Goal: Information Seeking & Learning: Learn about a topic

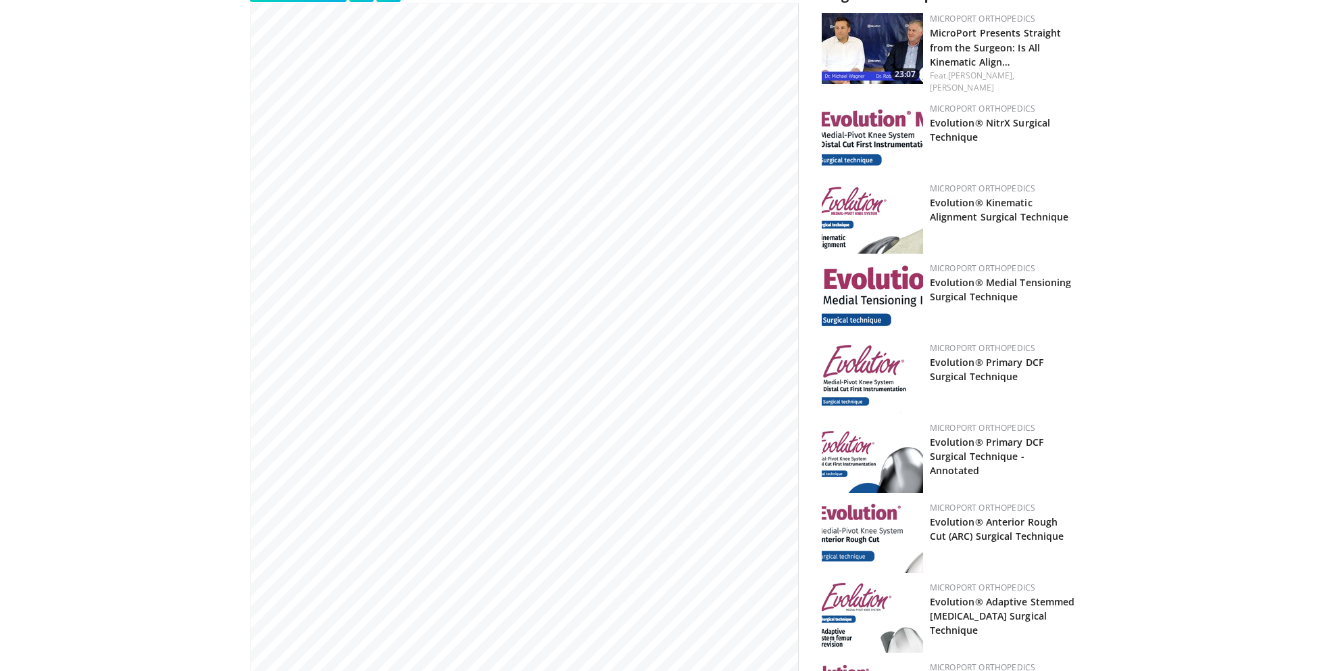
scroll to position [406, 0]
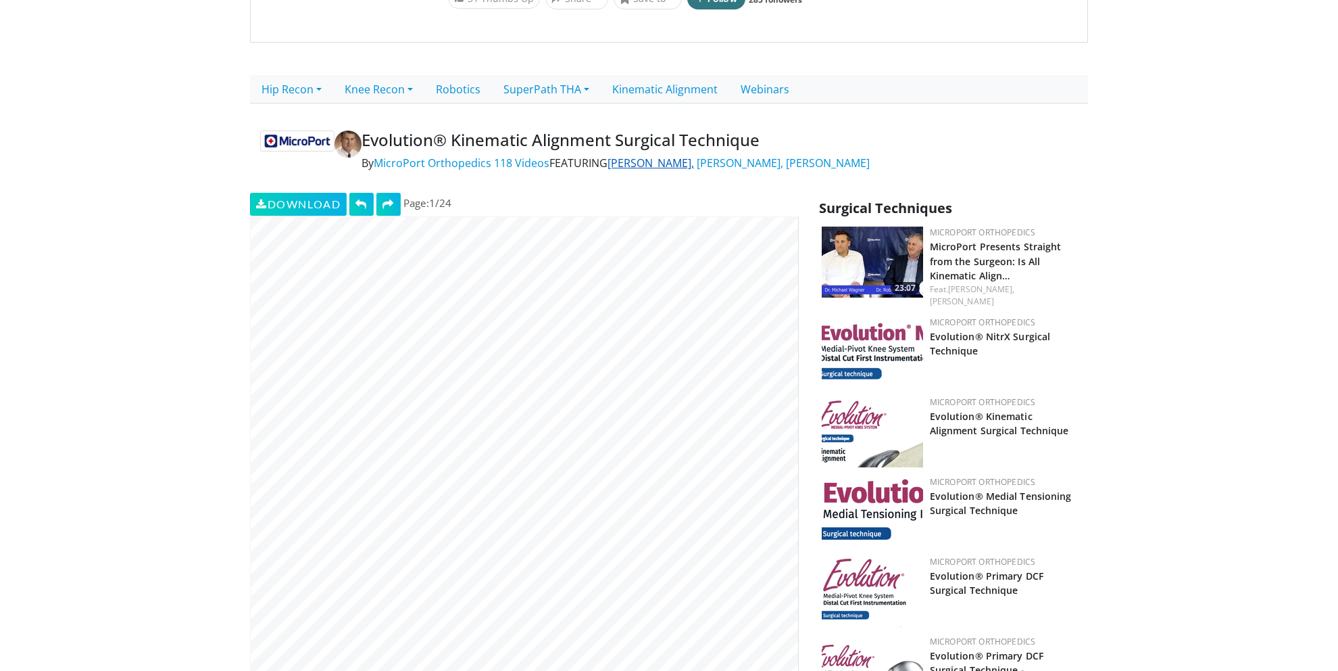
click at [662, 156] on link "Robert Steensen," at bounding box center [651, 162] width 87 height 15
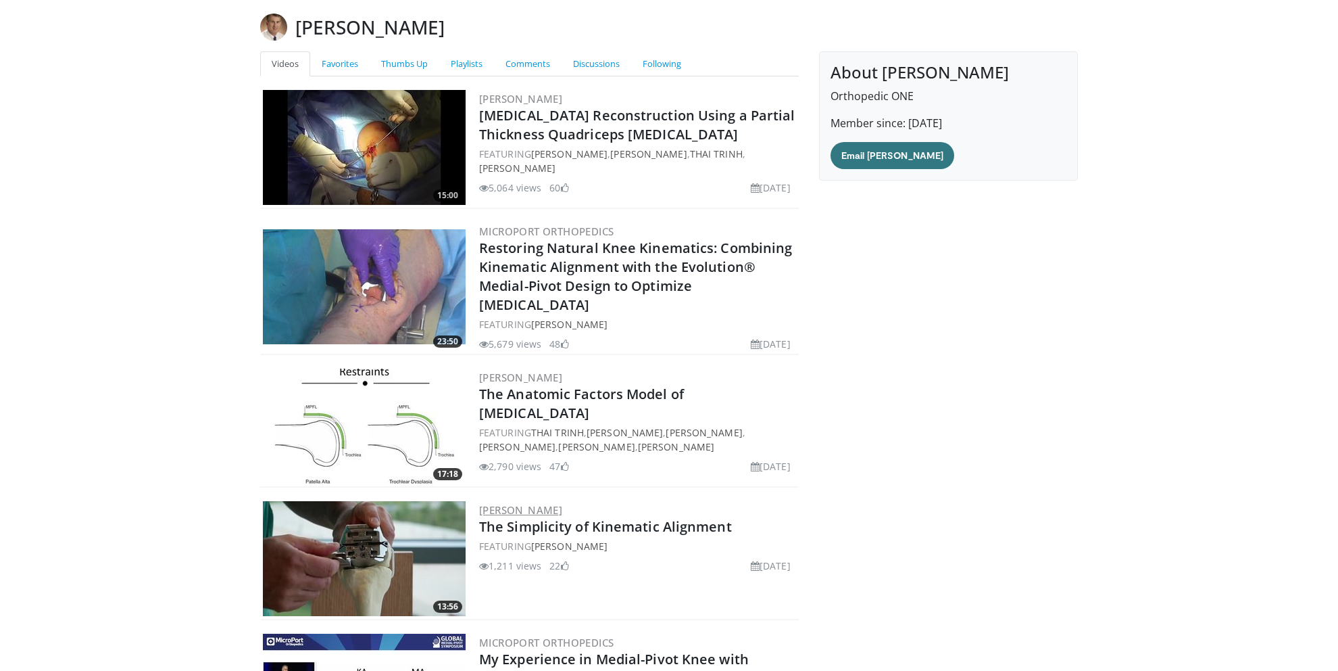
scroll to position [203, 0]
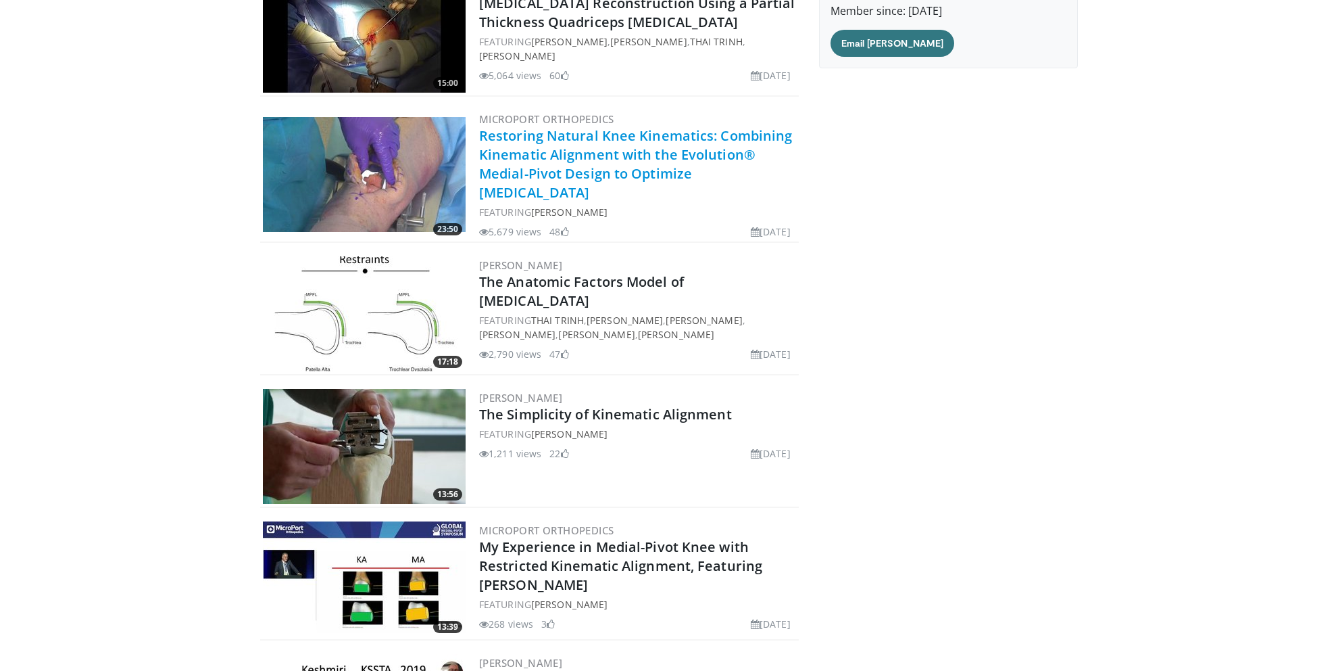
click at [616, 165] on link "Restoring Natural Knee Kinematics: Combining Kinematic Alignment with the Evolu…" at bounding box center [635, 163] width 313 height 75
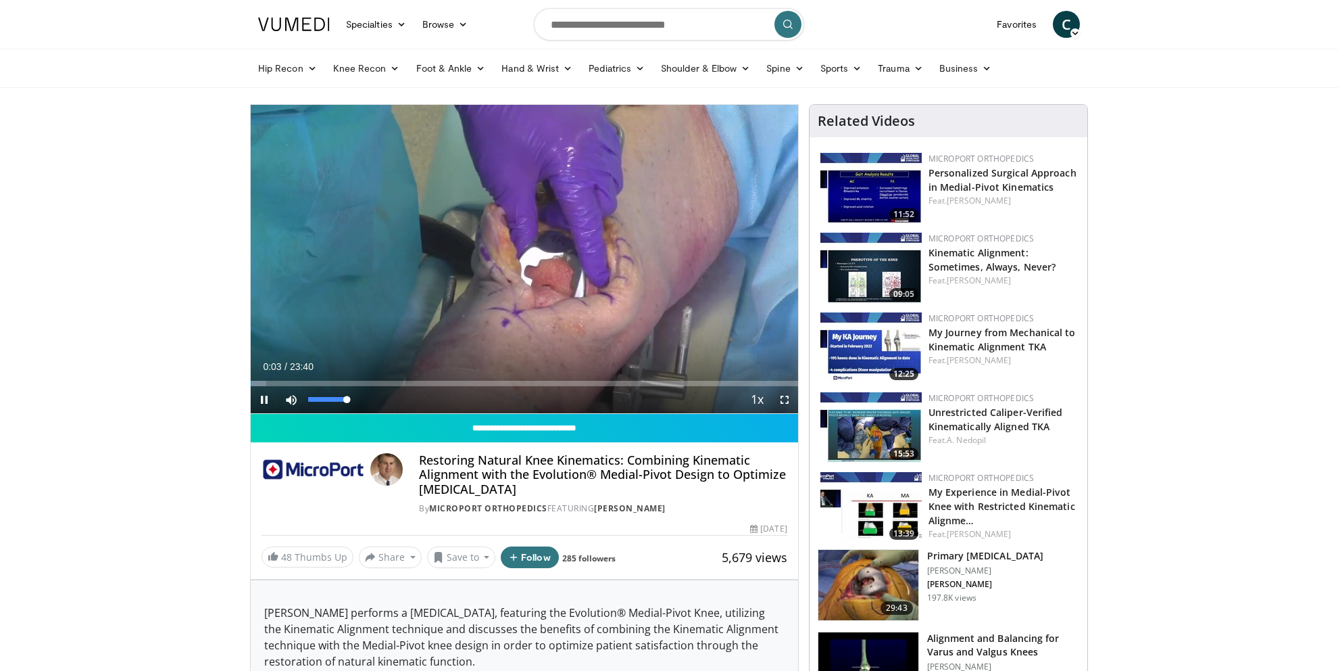
drag, startPoint x: 324, startPoint y: 399, endPoint x: 386, endPoint y: 400, distance: 61.5
click at [386, 400] on div "Current Time 0:03 / Duration 23:40 Pause Skip Backward Skip Forward Mute 100% L…" at bounding box center [525, 399] width 548 height 27
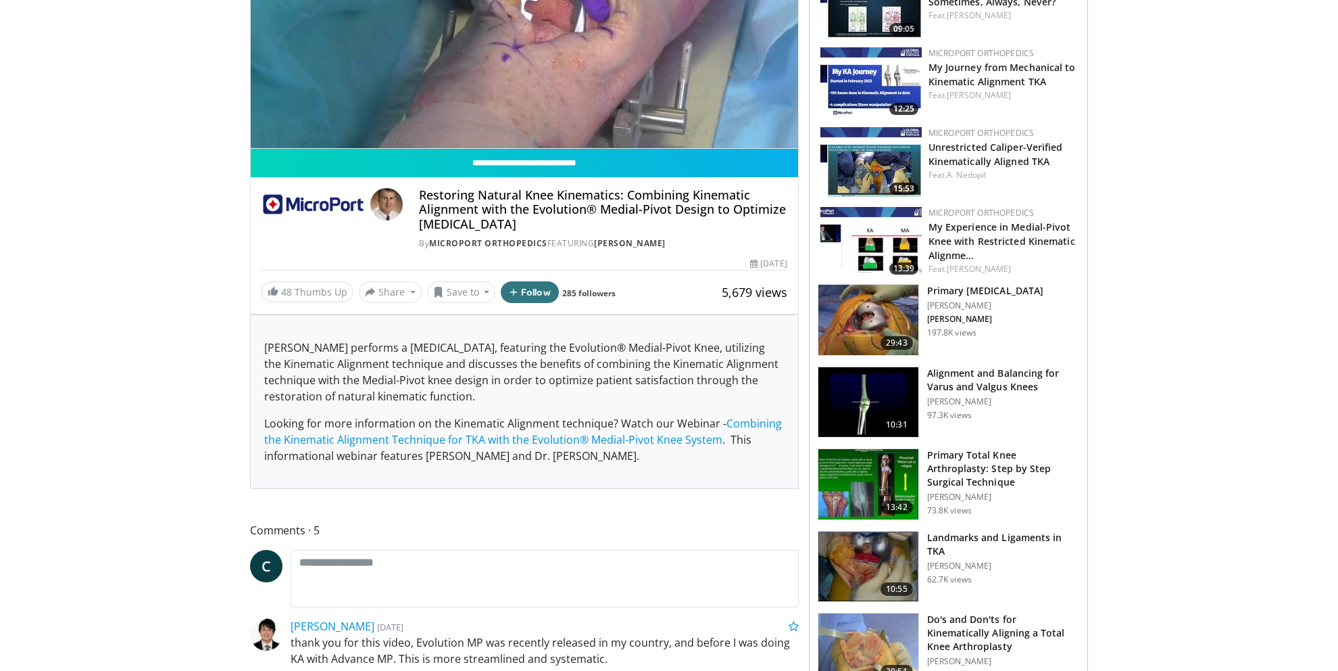
scroll to position [541, 0]
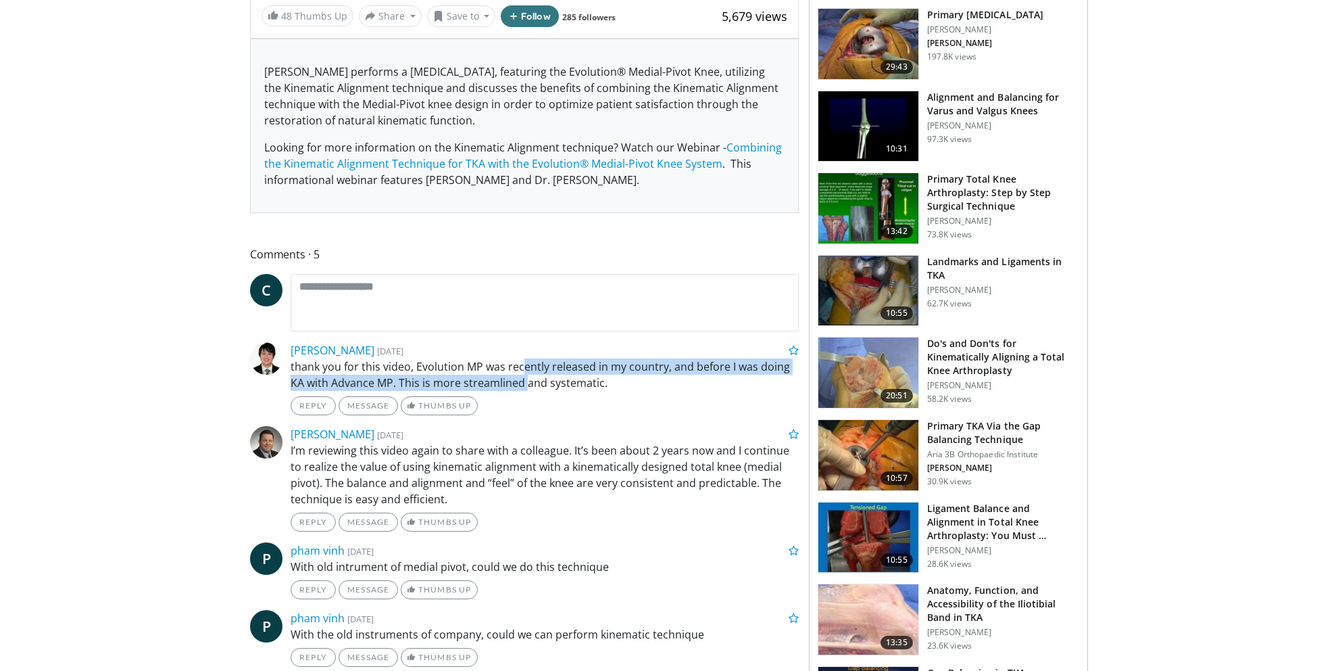
drag, startPoint x: 524, startPoint y: 363, endPoint x: 529, endPoint y: 374, distance: 12.4
click at [529, 374] on p "thank you for this video, Evolution MP was recently released in my country, and…" at bounding box center [545, 374] width 508 height 32
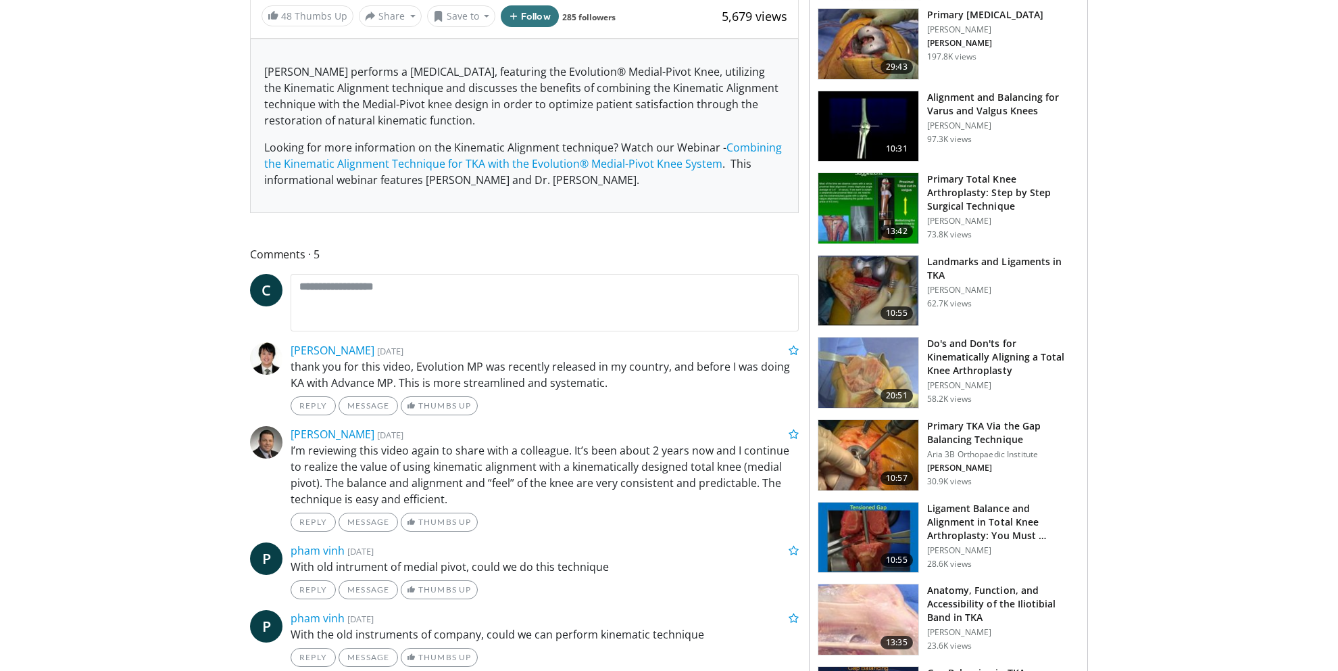
click at [529, 374] on p "thank you for this video, Evolution MP was recently released in my country, and…" at bounding box center [545, 374] width 508 height 32
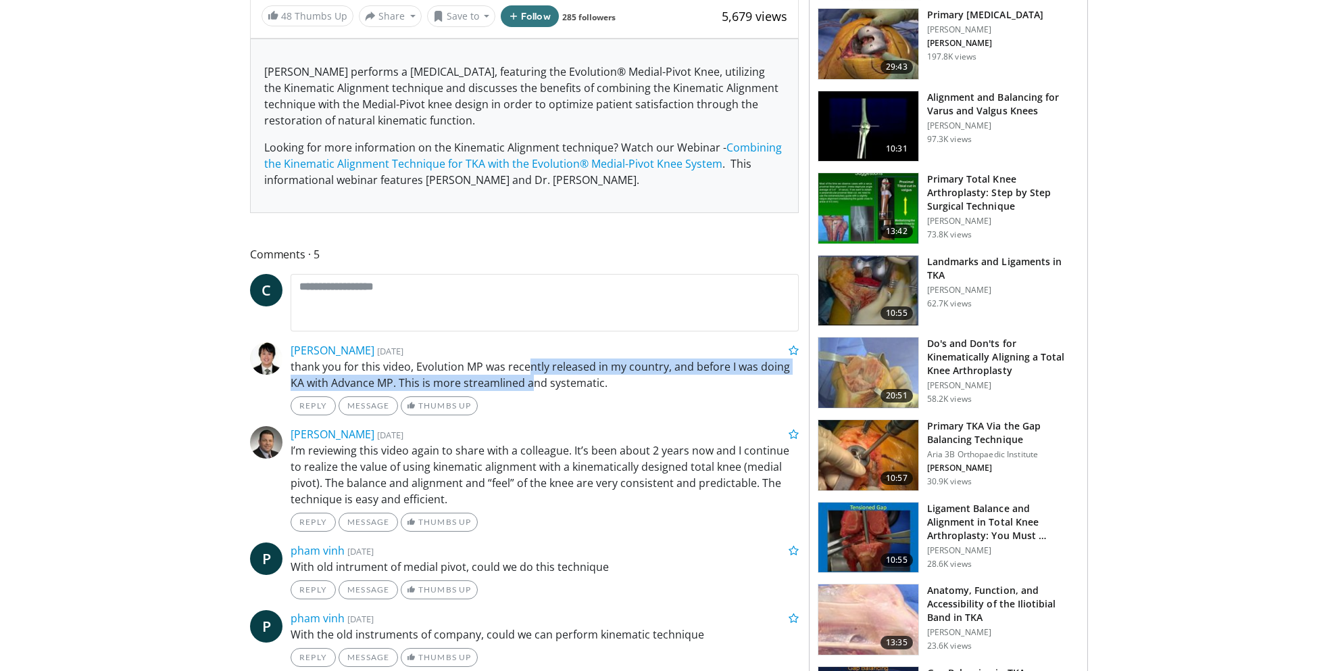
drag, startPoint x: 529, startPoint y: 374, endPoint x: 529, endPoint y: 361, distance: 13.5
click at [529, 361] on p "thank you for this video, Evolution MP was recently released in my country, and…" at bounding box center [545, 374] width 508 height 32
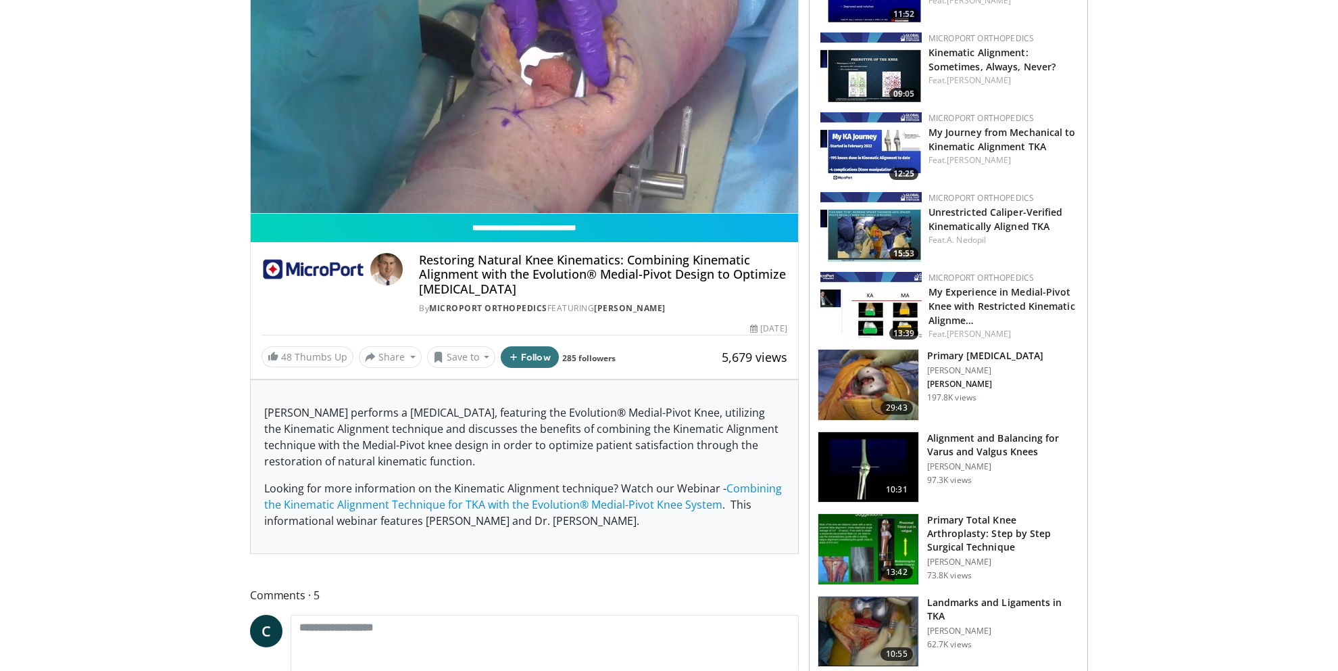
scroll to position [0, 0]
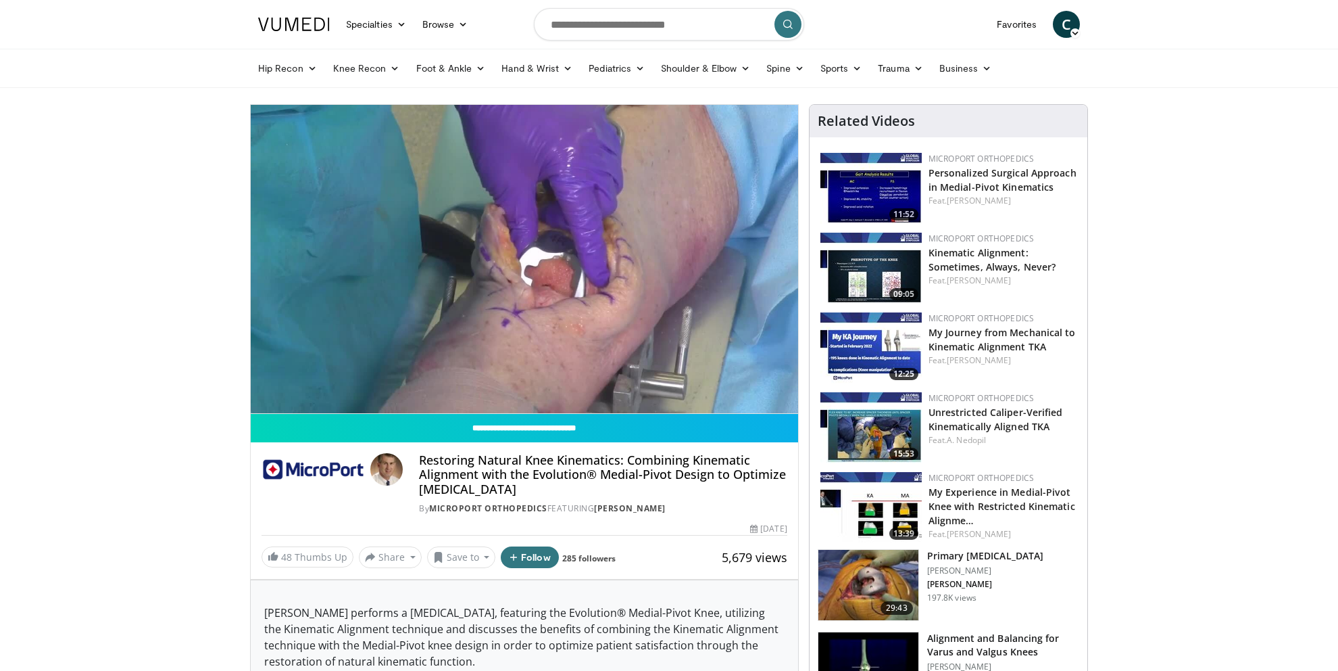
drag, startPoint x: 322, startPoint y: 396, endPoint x: 329, endPoint y: 398, distance: 7.1
click at [329, 424] on div "54%" at bounding box center [327, 426] width 39 height 5
drag, startPoint x: 631, startPoint y: 459, endPoint x: 639, endPoint y: 486, distance: 28.4
click at [639, 486] on h4 "Restoring Natural Knee Kinematics: Combining Kinematic Alignment with the Evolu…" at bounding box center [603, 475] width 368 height 44
click at [640, 486] on h4 "Restoring Natural Knee Kinematics: Combining Kinematic Alignment with the Evolu…" at bounding box center [603, 475] width 368 height 44
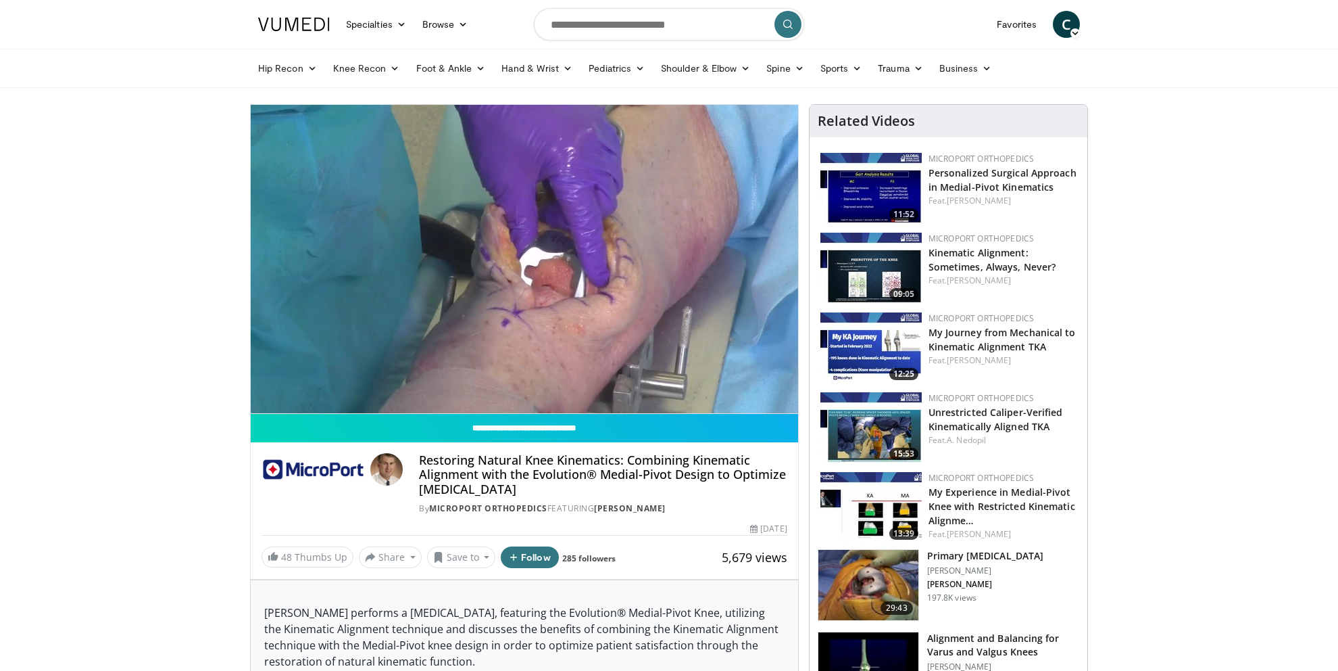
drag, startPoint x: 577, startPoint y: 487, endPoint x: 556, endPoint y: 459, distance: 34.9
click at [556, 459] on h4 "Restoring Natural Knee Kinematics: Combining Kinematic Alignment with the Evolu…" at bounding box center [603, 475] width 368 height 44
click at [558, 459] on h4 "Restoring Natural Knee Kinematics: Combining Kinematic Alignment with the Evolu…" at bounding box center [603, 475] width 368 height 44
drag, startPoint x: 554, startPoint y: 456, endPoint x: 573, endPoint y: 488, distance: 37.0
click at [572, 489] on h4 "Restoring Natural Knee Kinematics: Combining Kinematic Alignment with the Evolu…" at bounding box center [603, 475] width 368 height 44
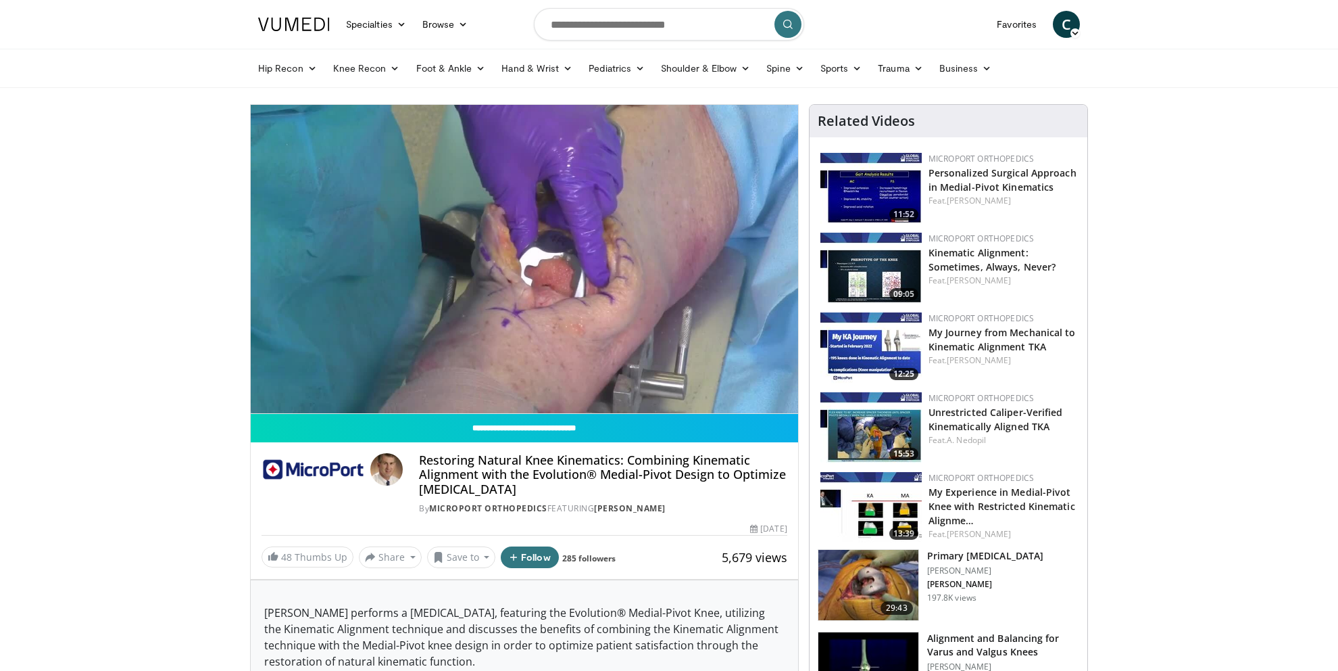
click at [573, 488] on h4 "Restoring Natural Knee Kinematics: Combining Kinematic Alignment with the Evolu…" at bounding box center [603, 475] width 368 height 44
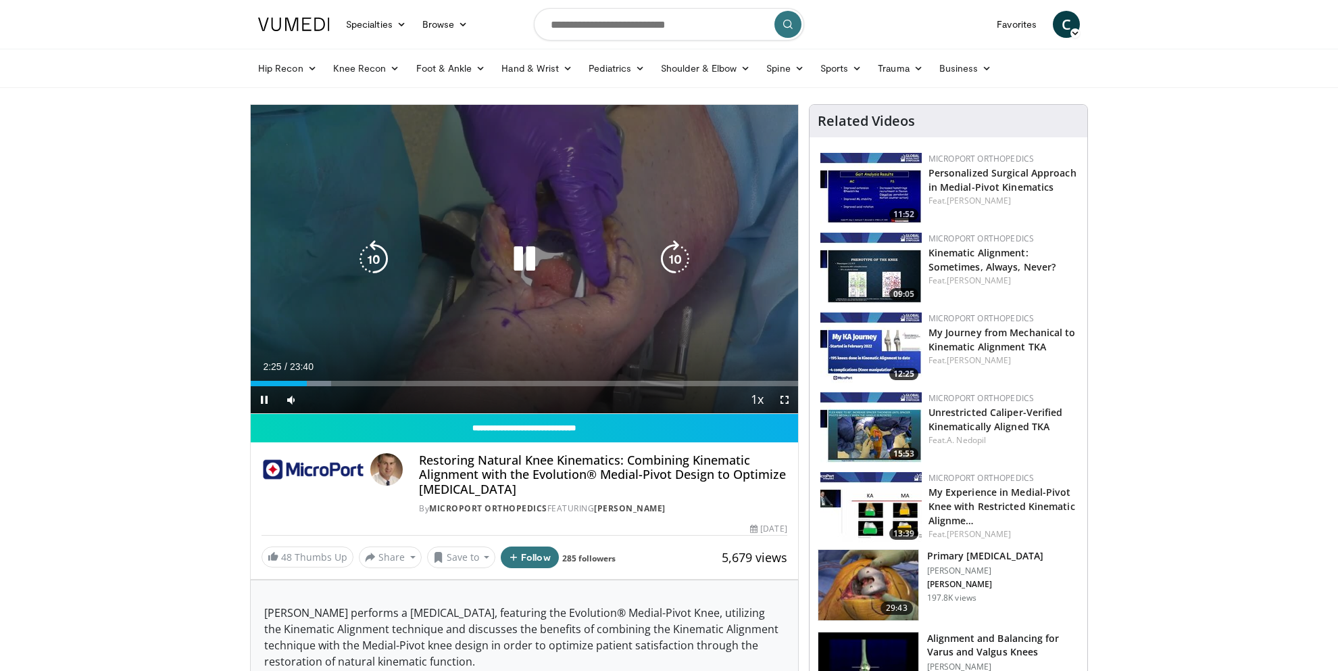
click at [527, 258] on icon "Video Player" at bounding box center [525, 259] width 38 height 38
